Goal: Transaction & Acquisition: Purchase product/service

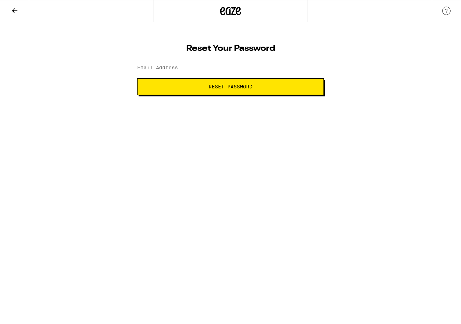
click at [167, 70] on label "Email Address" at bounding box center [157, 68] width 41 height 6
type input "[EMAIL_ADDRESS][DOMAIN_NAME]"
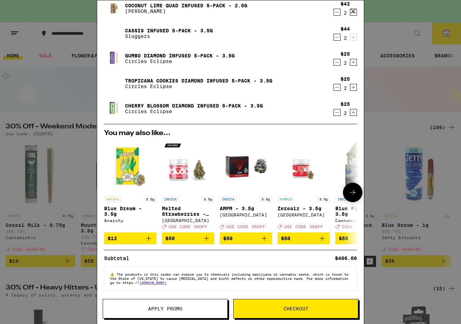
scroll to position [78, 0]
click at [268, 310] on span "Checkout" at bounding box center [296, 309] width 124 height 5
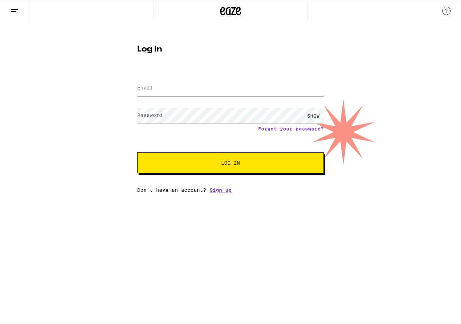
type input "[EMAIL_ADDRESS][DOMAIN_NAME]"
click at [317, 115] on div "SHOW" at bounding box center [313, 116] width 21 height 16
click at [230, 164] on span "Log In" at bounding box center [230, 163] width 19 height 5
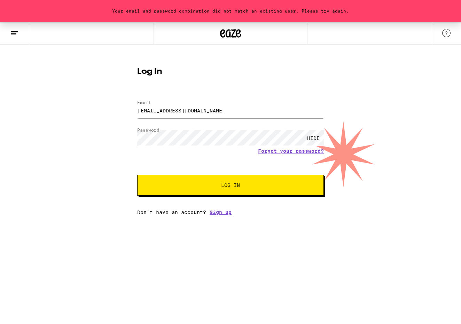
click at [236, 187] on span "Log In" at bounding box center [230, 185] width 19 height 5
click at [250, 187] on span "Log In" at bounding box center [230, 185] width 130 height 5
click at [219, 213] on link "Sign up" at bounding box center [221, 213] width 22 height 6
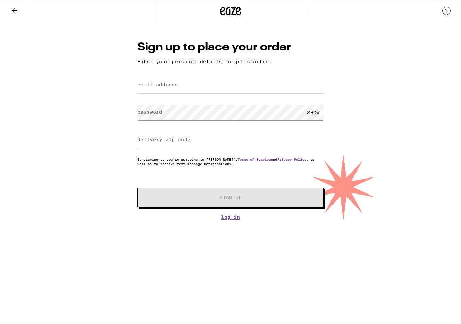
drag, startPoint x: 191, startPoint y: 88, endPoint x: 191, endPoint y: 84, distance: 4.5
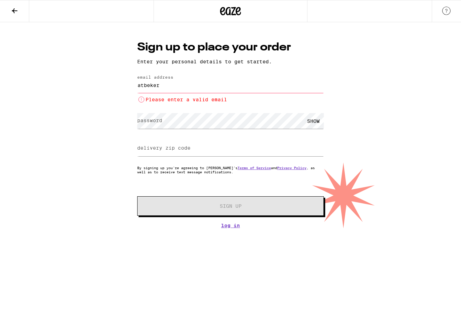
drag, startPoint x: 59, startPoint y: 82, endPoint x: 69, endPoint y: 78, distance: 10.9
click at [69, 78] on div "Sign up to place your order Enter your personal details to get started. email a…" at bounding box center [230, 125] width 461 height 206
click at [162, 86] on input "atbeker" at bounding box center [230, 85] width 187 height 16
click at [162, 86] on input "atbeker @gmail.com" at bounding box center [230, 85] width 187 height 16
type input "[EMAIL_ADDRESS][DOMAIN_NAME]"
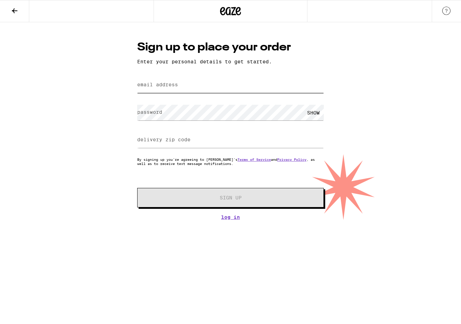
type input "[EMAIL_ADDRESS][DOMAIN_NAME]"
click at [316, 109] on div "SHOW" at bounding box center [313, 113] width 21 height 16
click at [190, 145] on input "delivery zip code" at bounding box center [230, 140] width 187 height 16
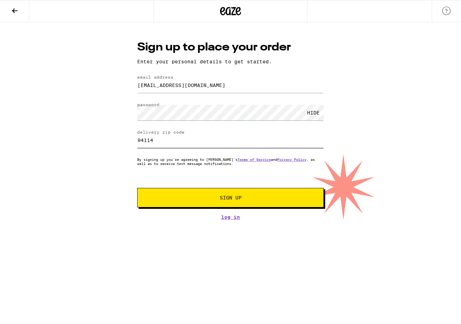
type input "94114"
click at [221, 195] on button "Sign Up" at bounding box center [230, 198] width 187 height 20
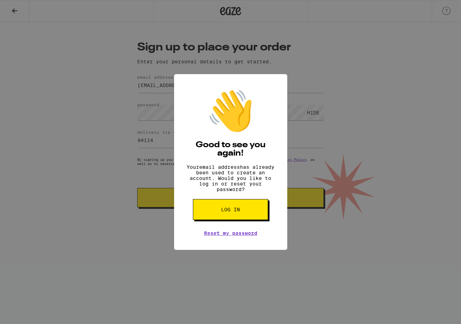
click at [240, 217] on button "Log in" at bounding box center [230, 209] width 75 height 21
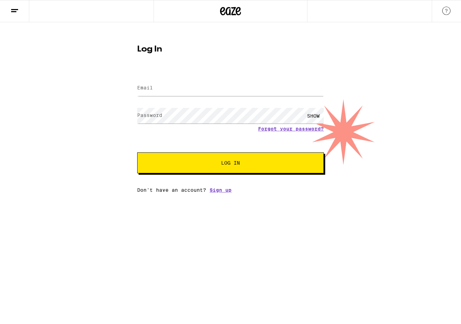
click at [314, 113] on div "SHOW" at bounding box center [313, 116] width 21 height 16
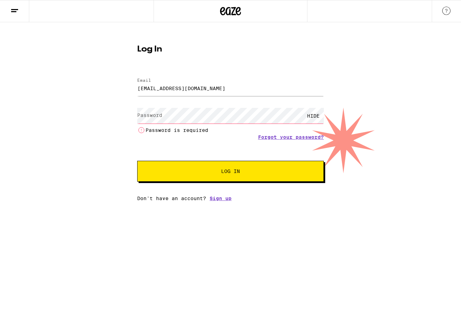
type input "[EMAIL_ADDRESS][DOMAIN_NAME]"
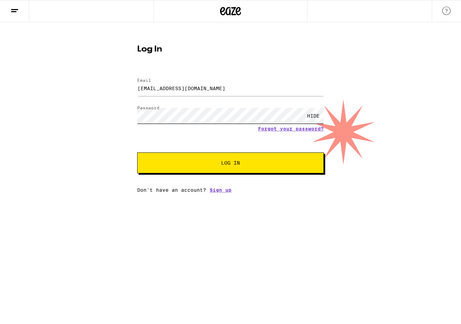
click at [231, 164] on button "Log In" at bounding box center [230, 163] width 187 height 21
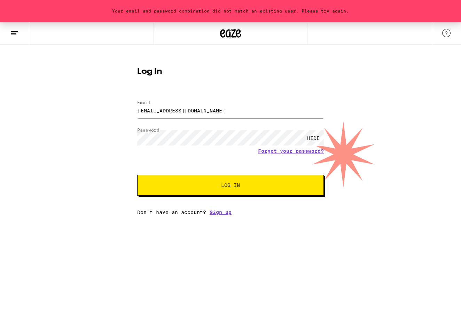
click at [201, 185] on span "Log In" at bounding box center [230, 185] width 130 height 5
click at [19, 32] on button at bounding box center [14, 34] width 29 height 22
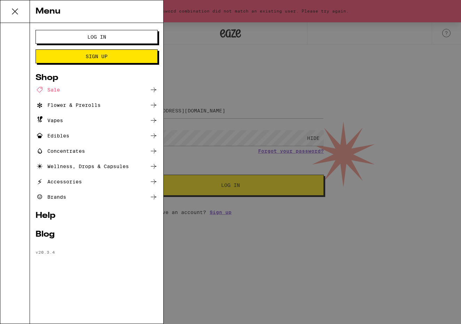
click at [59, 92] on div "Sale" at bounding box center [48, 90] width 24 height 8
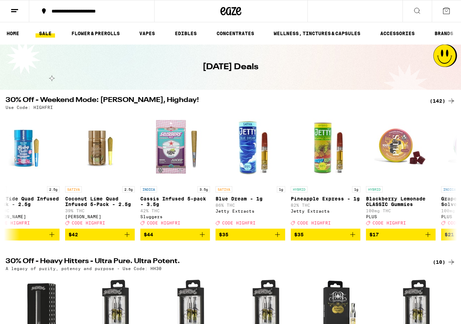
scroll to position [0, 104]
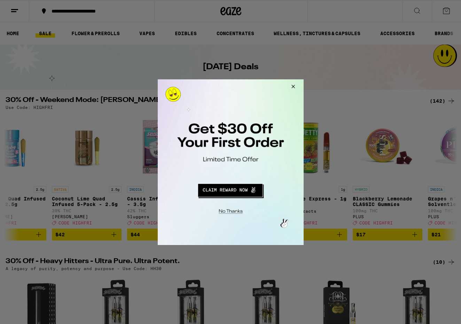
click at [247, 184] on button "Redirect to URL" at bounding box center [229, 189] width 121 height 17
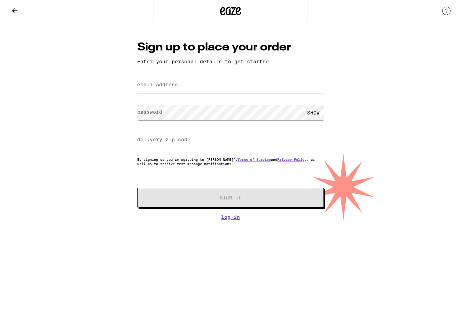
type input "[EMAIL_ADDRESS][DOMAIN_NAME]"
click at [316, 113] on div "SHOW" at bounding box center [313, 113] width 21 height 16
click at [316, 113] on div "HIDE" at bounding box center [313, 113] width 21 height 16
click at [315, 114] on div "SHOW" at bounding box center [313, 113] width 21 height 16
click at [322, 141] on input "1" at bounding box center [230, 140] width 187 height 16
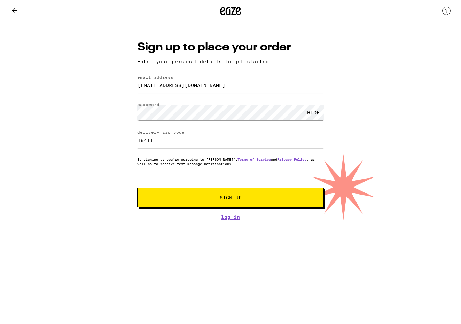
click at [140, 142] on input "19411" at bounding box center [230, 140] width 187 height 16
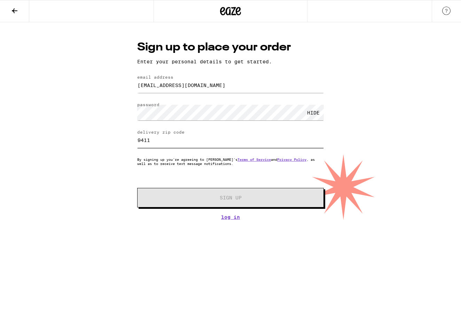
click at [150, 142] on input "9411" at bounding box center [230, 140] width 187 height 16
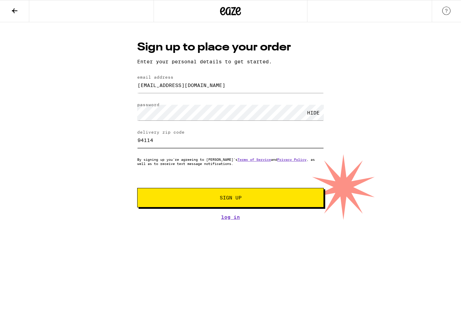
type input "94114"
click at [211, 196] on button "Sign Up" at bounding box center [230, 198] width 187 height 20
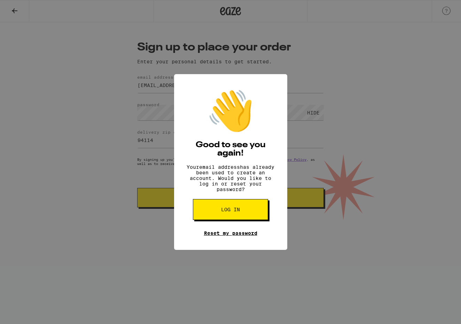
click at [239, 236] on link "Reset my password" at bounding box center [230, 234] width 53 height 6
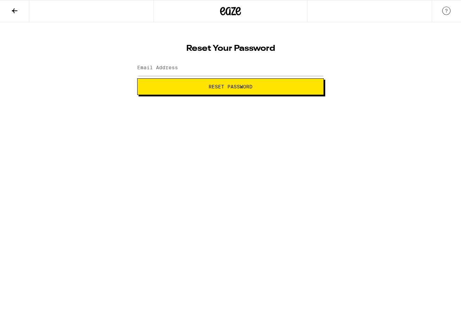
click at [222, 84] on span "Reset Password" at bounding box center [231, 86] width 44 height 5
type input "[EMAIL_ADDRESS][DOMAIN_NAME]"
click at [218, 84] on span "Reset Password" at bounding box center [231, 86] width 44 height 5
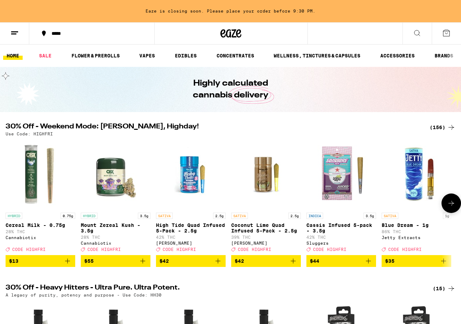
click at [218, 264] on icon "Add to bag" at bounding box center [218, 261] width 5 height 5
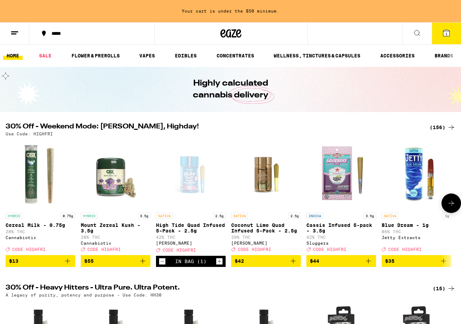
click at [295, 265] on icon "Add to bag" at bounding box center [293, 261] width 8 height 8
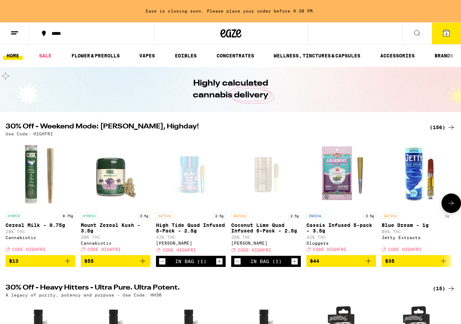
click at [369, 264] on icon "Add to bag" at bounding box center [368, 261] width 5 height 5
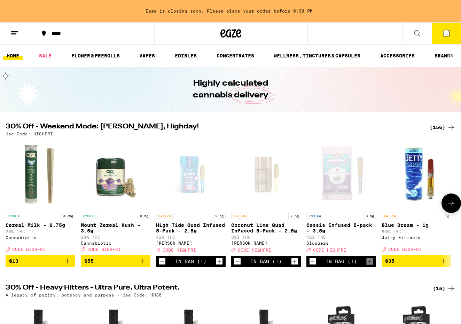
click at [445, 265] on icon "Add to bag" at bounding box center [444, 261] width 8 height 8
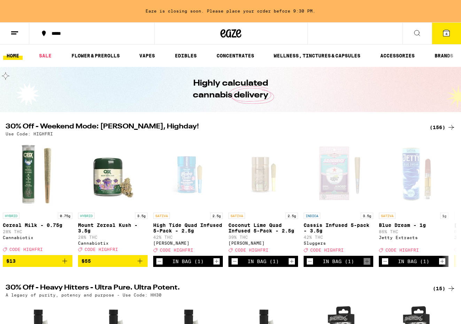
click at [448, 31] on icon at bounding box center [447, 33] width 6 height 6
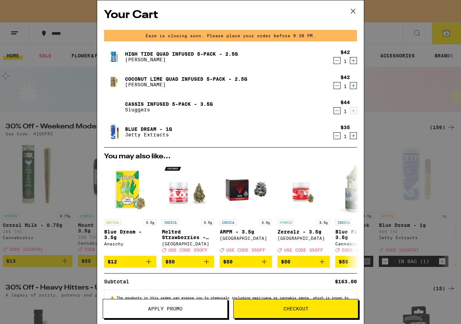
click at [354, 61] on icon "Increment" at bounding box center [354, 61] width 4 height 4
click at [356, 87] on icon "Increment" at bounding box center [353, 86] width 6 height 8
click at [352, 138] on icon "Increment" at bounding box center [353, 136] width 6 height 8
click at [314, 310] on span "Checkout" at bounding box center [296, 309] width 124 height 5
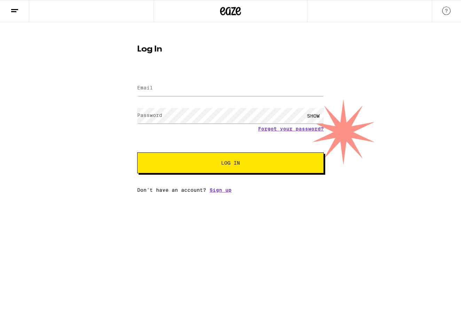
click at [236, 164] on button "Log In" at bounding box center [230, 163] width 187 height 21
type input "[EMAIL_ADDRESS][DOMAIN_NAME]"
click at [253, 162] on span "Log In" at bounding box center [230, 163] width 130 height 5
click at [311, 119] on div "SHOW" at bounding box center [313, 116] width 21 height 16
click at [261, 163] on span "Log In" at bounding box center [230, 163] width 130 height 5
